Goal: Transaction & Acquisition: Purchase product/service

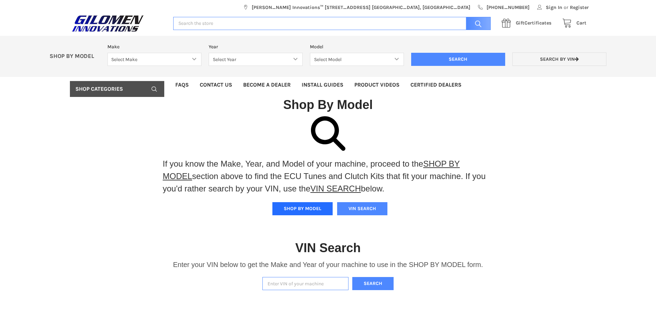
click at [307, 203] on button "SHOP BY MODEL" at bounding box center [303, 208] width 60 height 13
click at [297, 205] on button "SHOP BY MODEL" at bounding box center [303, 208] width 60 height 13
click at [180, 65] on select "Select Make Bobcat UTV Gravely UTV ACE 900 RANGER 570 Ranger 700 / 800 RANGER 9…" at bounding box center [155, 59] width 94 height 13
select select "353"
click at [108, 53] on select "Select Make Bobcat UTV Gravely UTV ACE 900 RANGER 570 Ranger 700 / 800 RANGER 9…" at bounding box center [155, 59] width 94 height 13
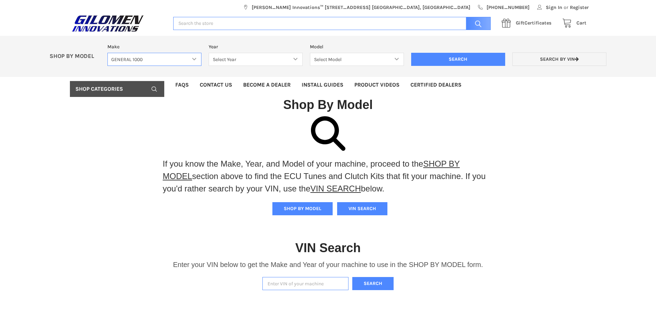
click at [191, 58] on select "Select Make Bobcat UTV Gravely UTV ACE 900 RANGER 570 Ranger 700 / 800 RANGER 9…" at bounding box center [155, 59] width 94 height 13
click at [108, 53] on select "Select Make Bobcat UTV Gravely UTV ACE 900 RANGER 570 Ranger 700 / 800 RANGER 9…" at bounding box center [155, 59] width 94 height 13
click at [293, 59] on select "Select Year [DATE] 2017 2018 2019 2020 2021 2022 2023 2024 2025" at bounding box center [256, 59] width 94 height 13
select select "423"
click at [209, 53] on select "Select Year [DATE] 2017 2018 2019 2020 2021 2022 2023 2024 2025" at bounding box center [256, 59] width 94 height 13
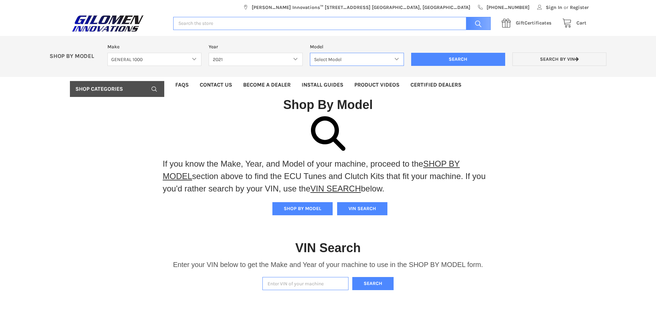
click at [395, 60] on select "Select Model GENERAL 1000 GENERAL 1000 4 GENERAL 1000 XP GENERAL 1000 XP 4" at bounding box center [357, 59] width 94 height 13
select select "425"
click at [310, 53] on select "Select Model GENERAL 1000 GENERAL 1000 4 GENERAL 1000 XP GENERAL 1000 XP 4" at bounding box center [357, 59] width 94 height 13
click at [452, 59] on input "Search" at bounding box center [458, 59] width 94 height 13
